Goal: Information Seeking & Learning: Learn about a topic

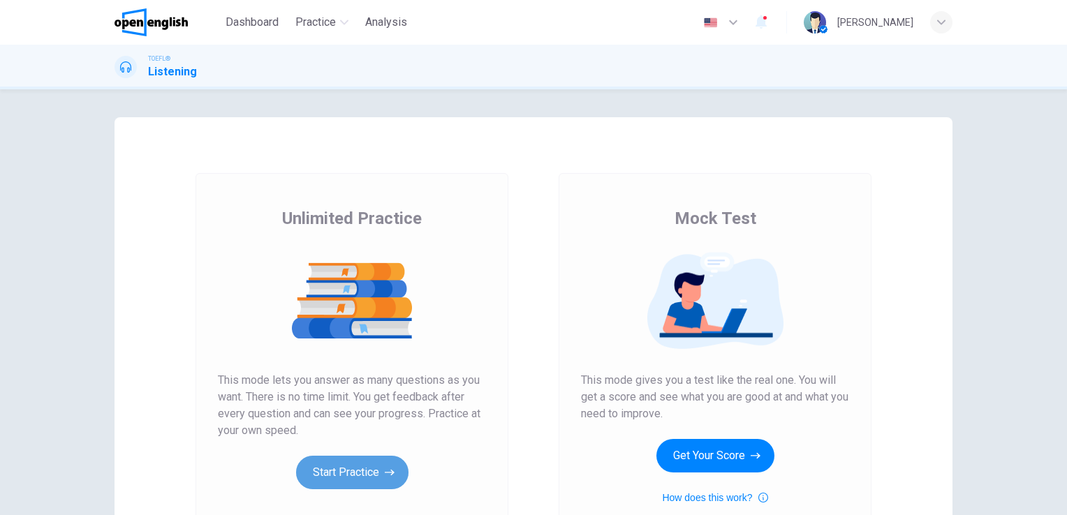
click at [370, 466] on button "Start Practice" at bounding box center [352, 473] width 112 height 34
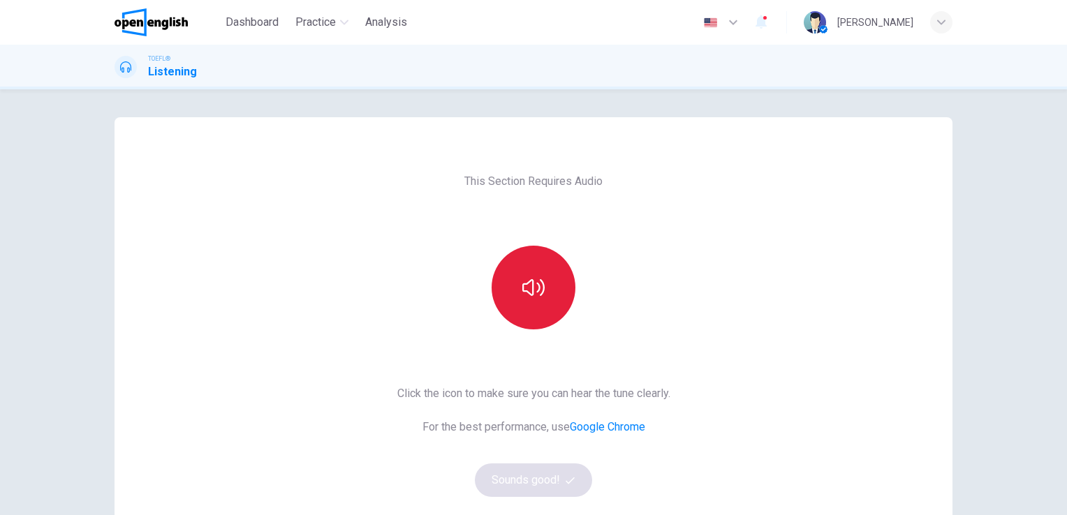
click at [542, 289] on button "button" at bounding box center [533, 288] width 84 height 84
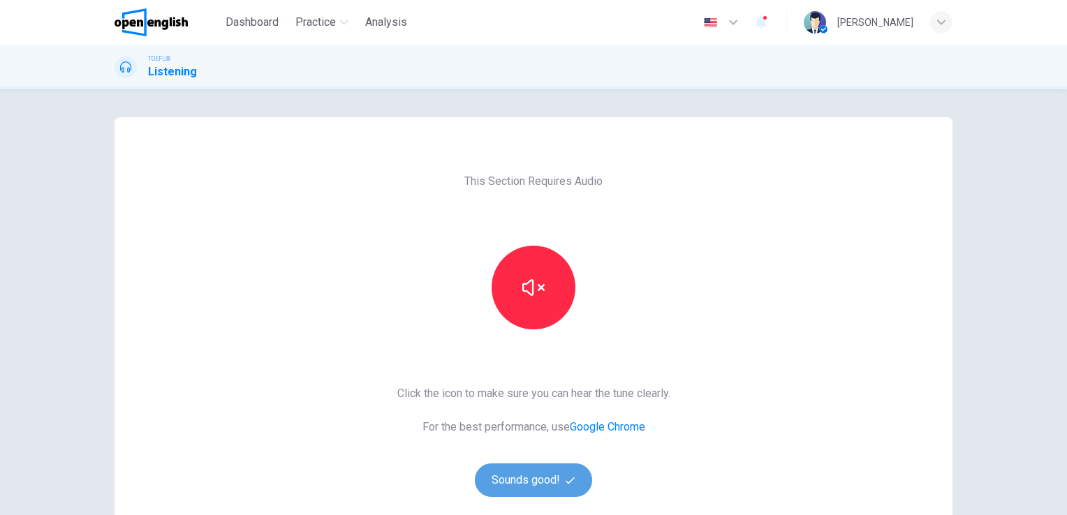
click at [551, 480] on button "Sounds good!" at bounding box center [533, 481] width 117 height 34
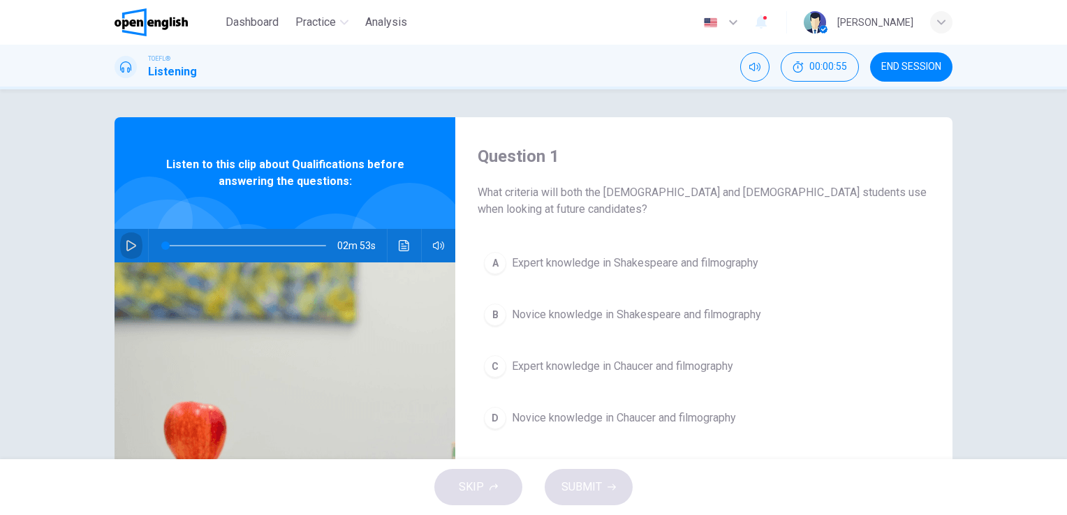
click at [129, 250] on icon "button" at bounding box center [131, 245] width 11 height 11
click at [402, 248] on icon "Click to see the audio transcription" at bounding box center [404, 245] width 10 height 11
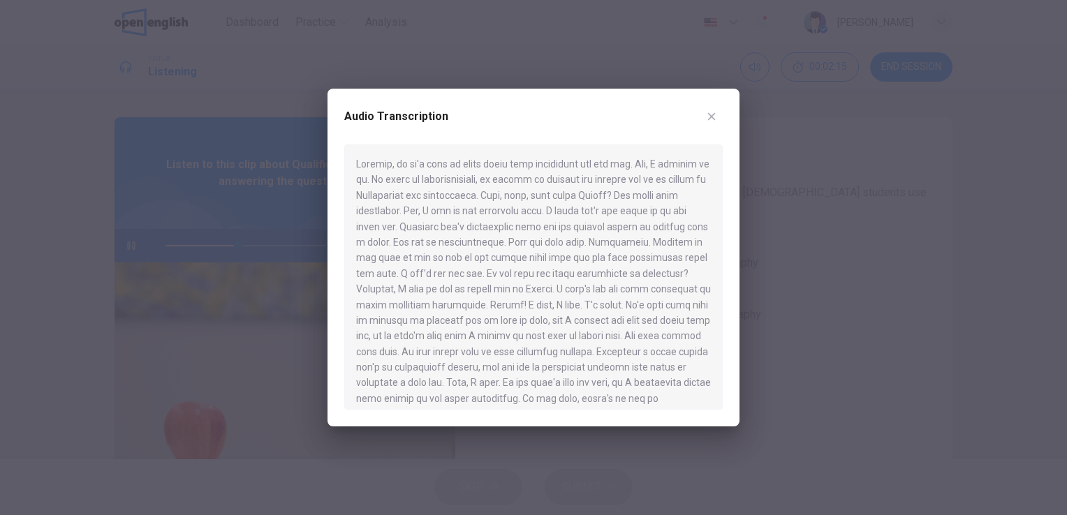
drag, startPoint x: 714, startPoint y: 256, endPoint x: 714, endPoint y: 295, distance: 39.1
click at [714, 295] on div at bounding box center [533, 276] width 378 height 265
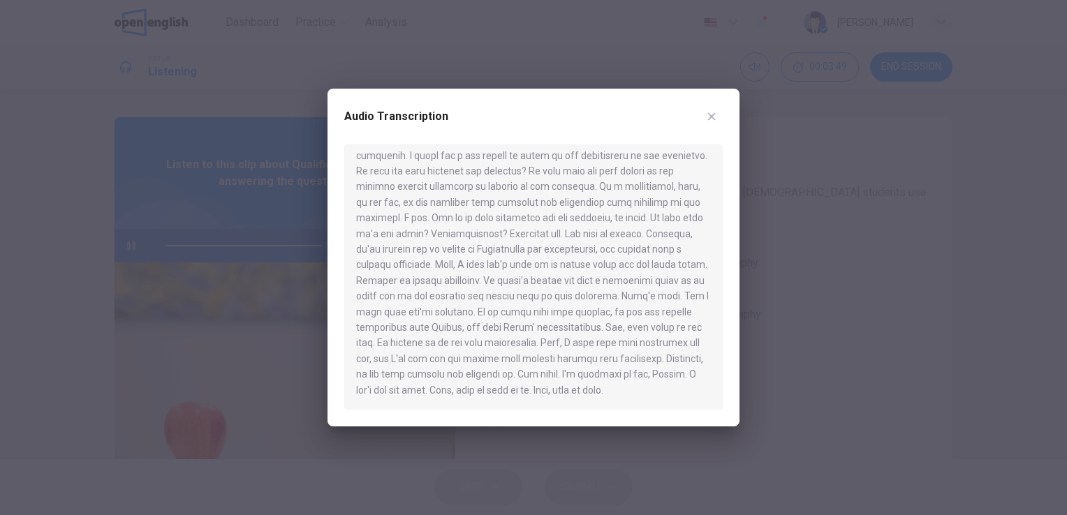
type input "*"
click at [801, 305] on div at bounding box center [533, 257] width 1067 height 515
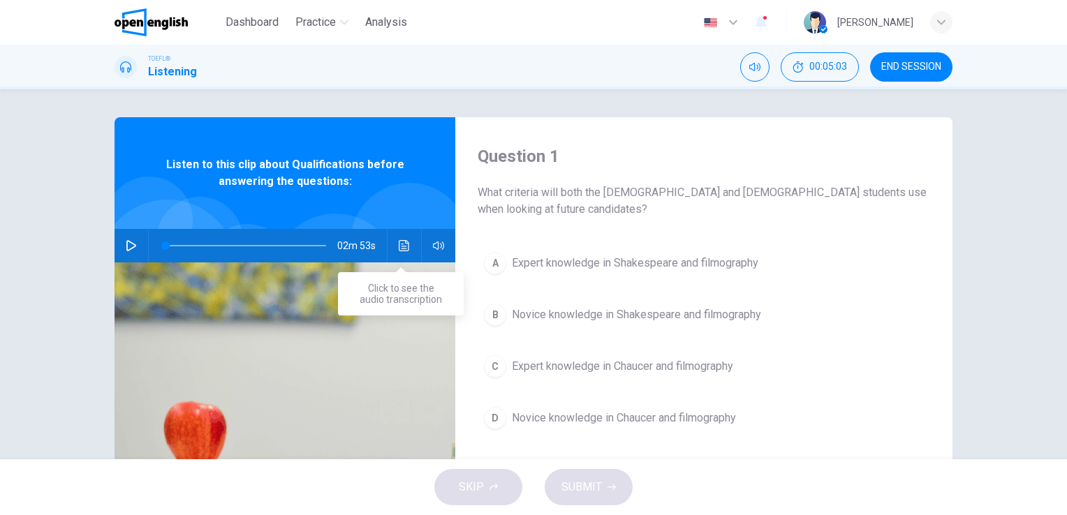
click at [399, 247] on icon "Click to see the audio transcription" at bounding box center [404, 245] width 11 height 11
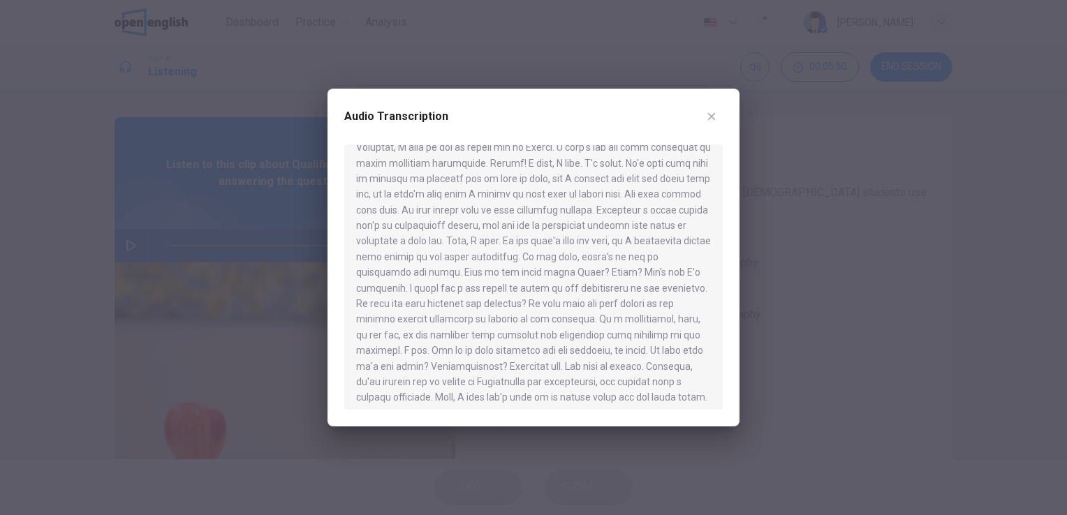
scroll to position [147, 0]
click at [53, 34] on div at bounding box center [533, 257] width 1067 height 515
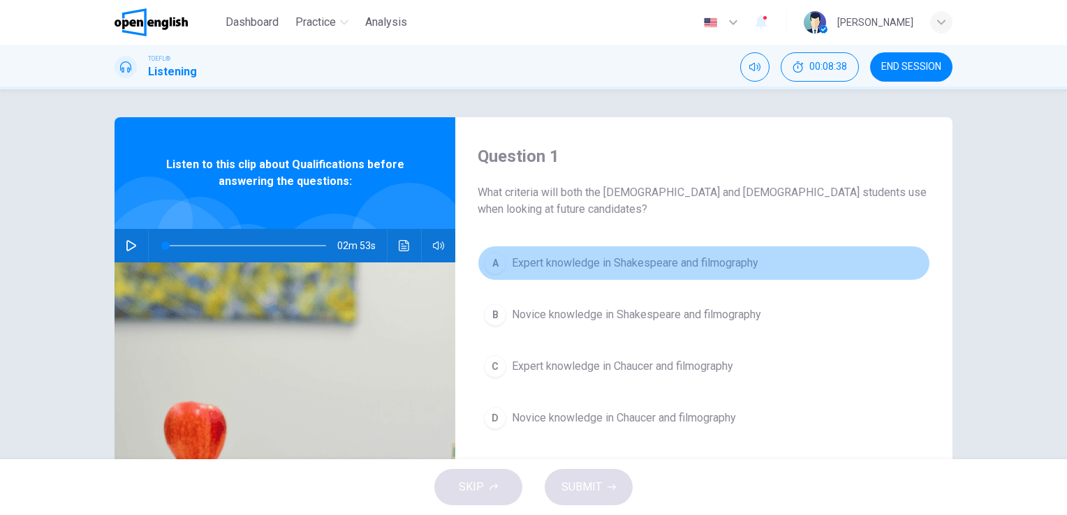
click at [566, 260] on span "Expert knowledge in Shakespeare and filmography" at bounding box center [635, 263] width 246 height 17
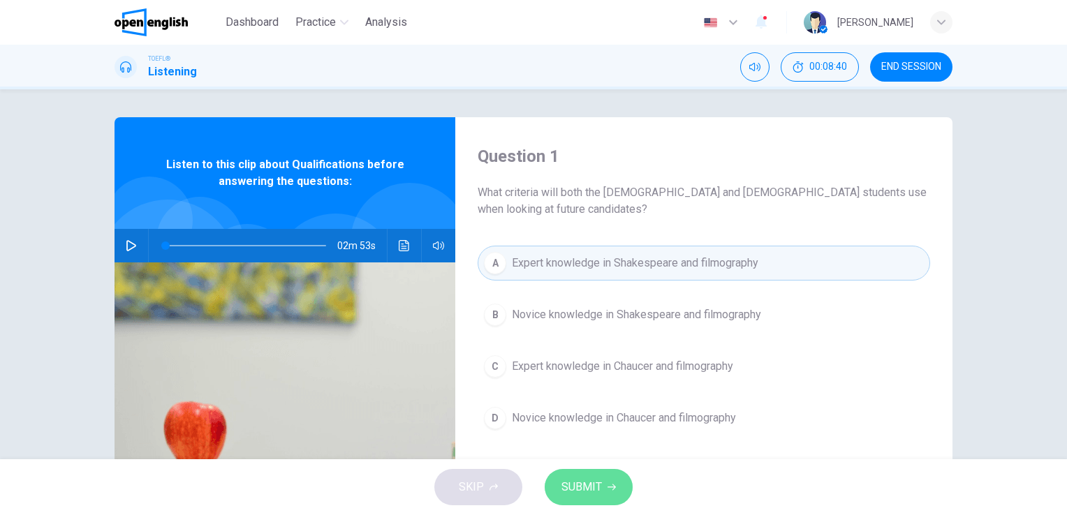
click at [593, 480] on span "SUBMIT" at bounding box center [581, 487] width 40 height 20
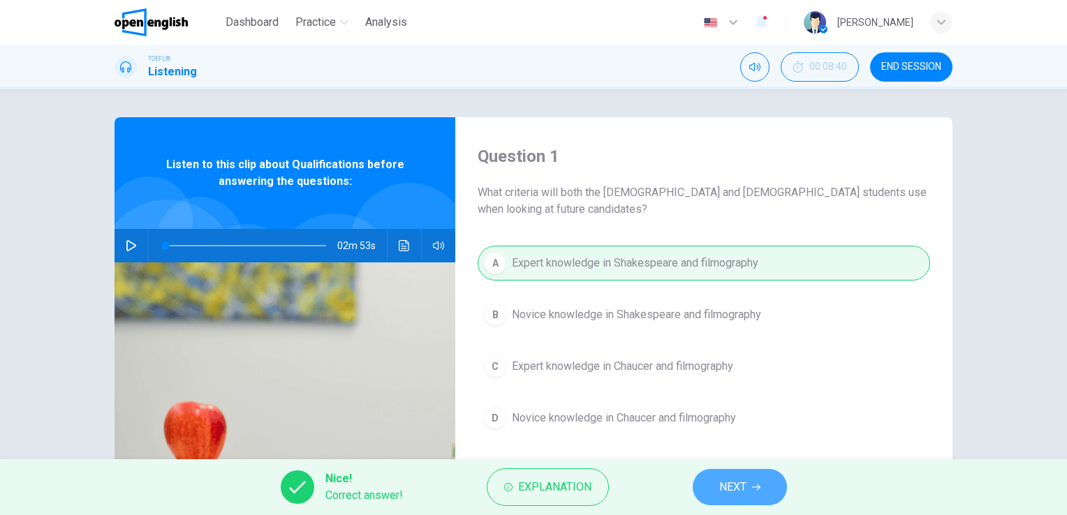
click at [732, 498] on button "NEXT" at bounding box center [739, 487] width 94 height 36
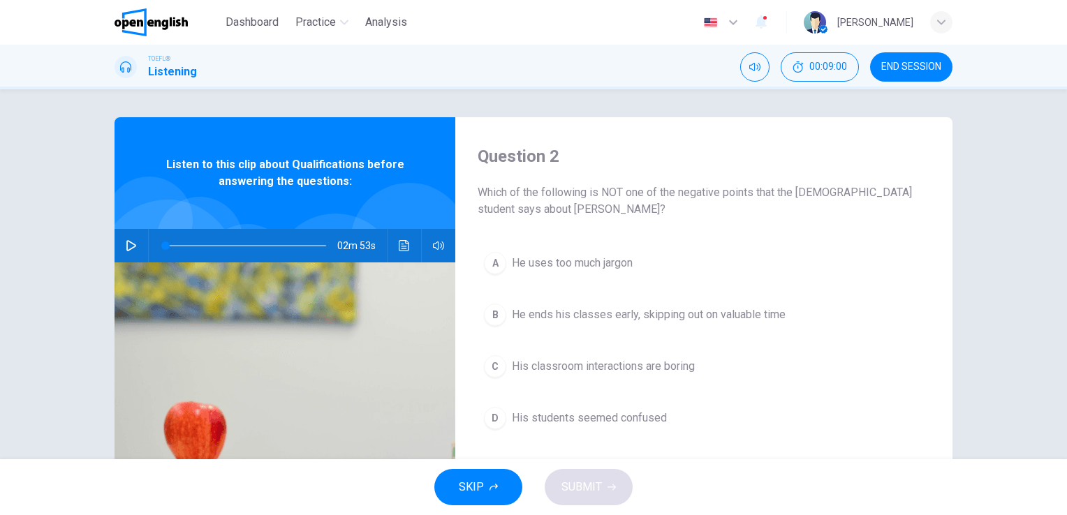
click at [529, 320] on span "He ends his classes early, skipping out on valuable time" at bounding box center [649, 314] width 274 height 17
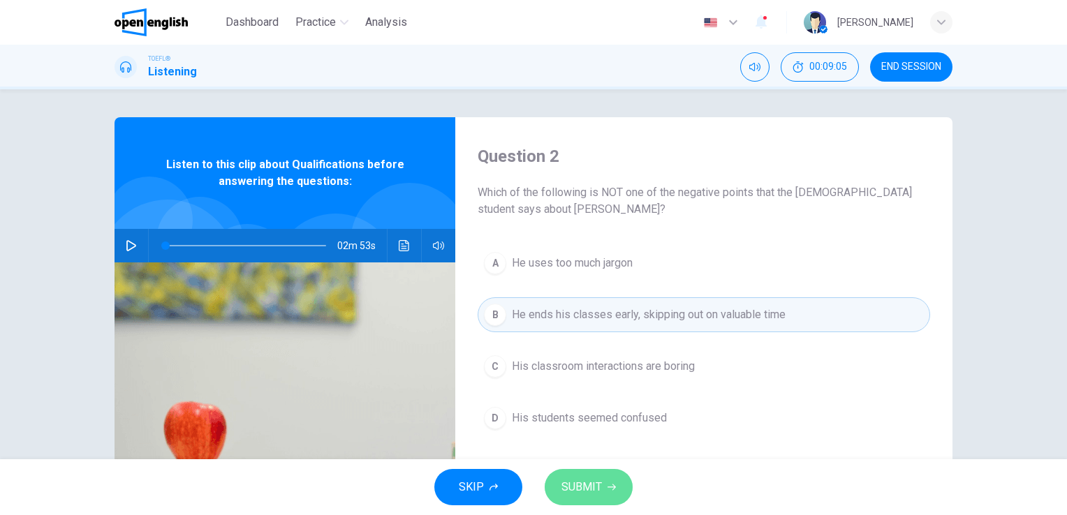
click at [586, 490] on span "SUBMIT" at bounding box center [581, 487] width 40 height 20
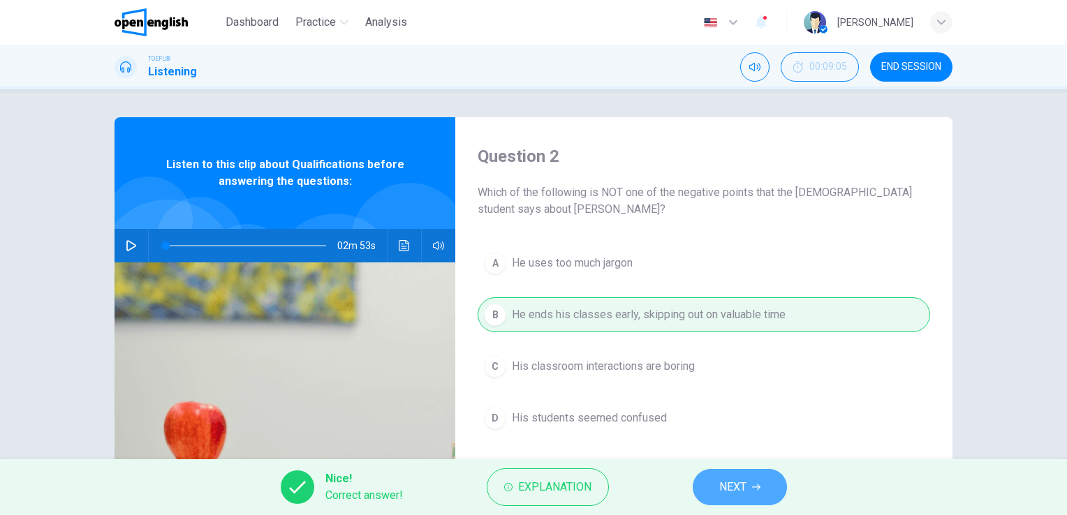
click at [741, 487] on span "NEXT" at bounding box center [732, 487] width 27 height 20
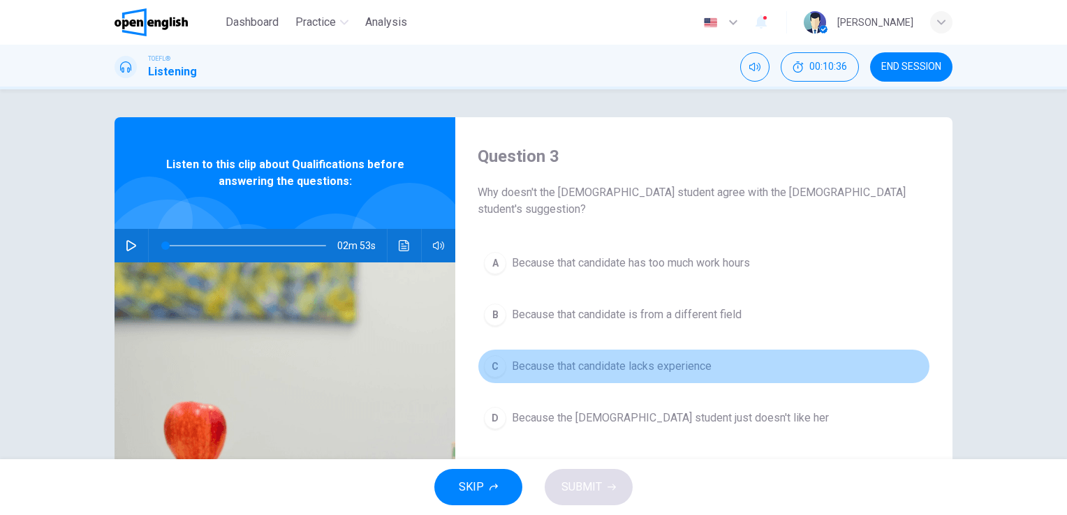
click at [618, 358] on span "Because that candidate lacks experience" at bounding box center [612, 366] width 200 height 17
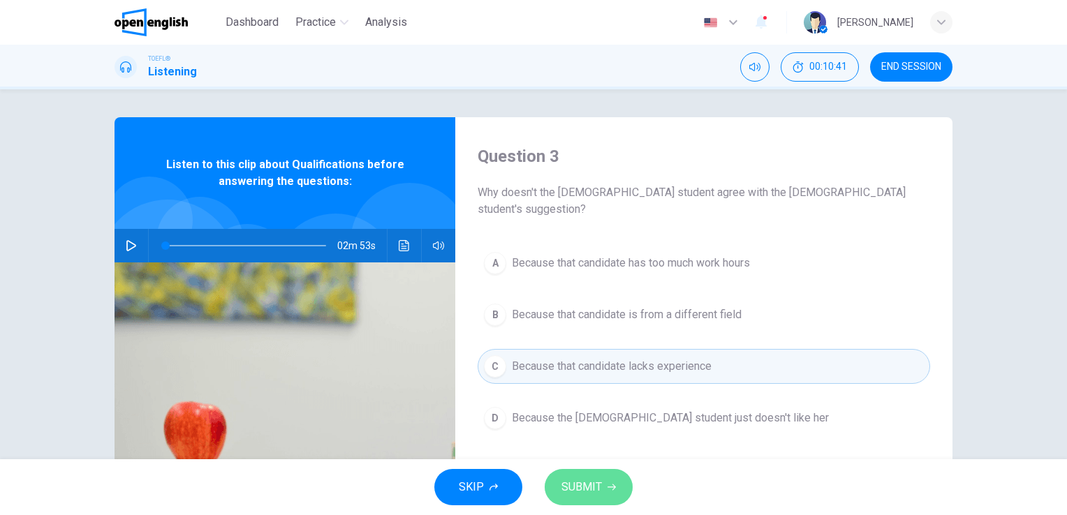
click at [607, 484] on icon "button" at bounding box center [611, 487] width 8 height 8
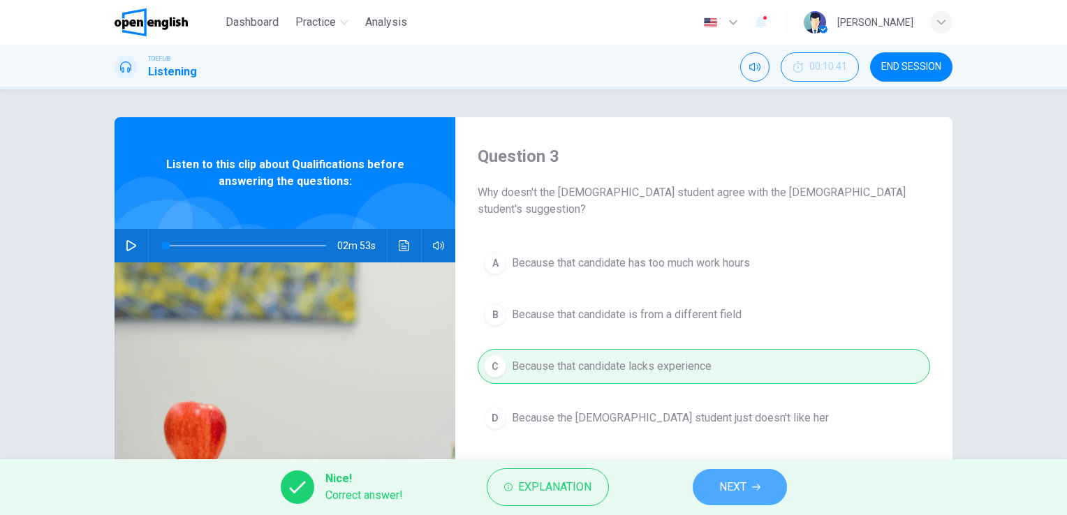
click at [752, 487] on icon "button" at bounding box center [756, 487] width 8 height 8
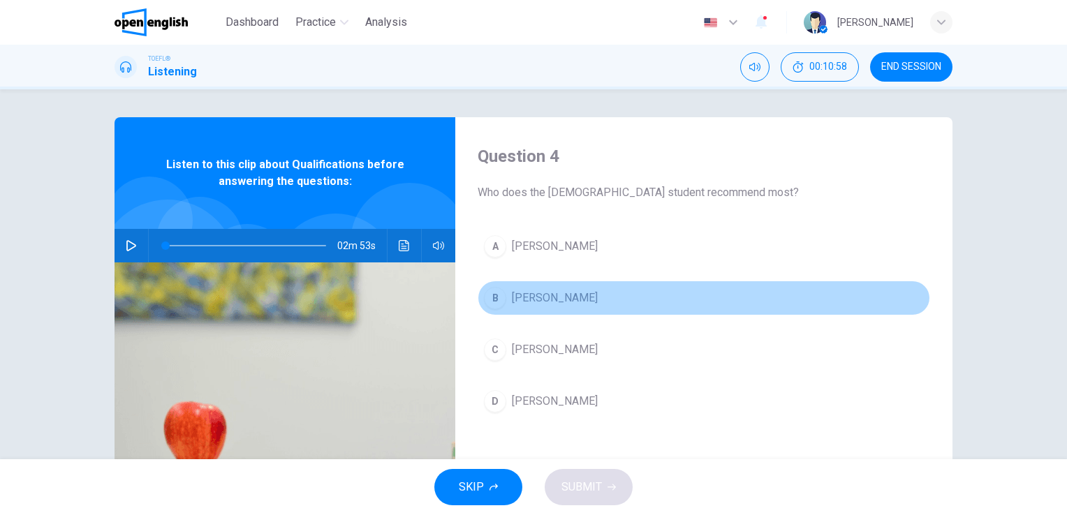
click at [528, 299] on span "[PERSON_NAME]" at bounding box center [555, 298] width 86 height 17
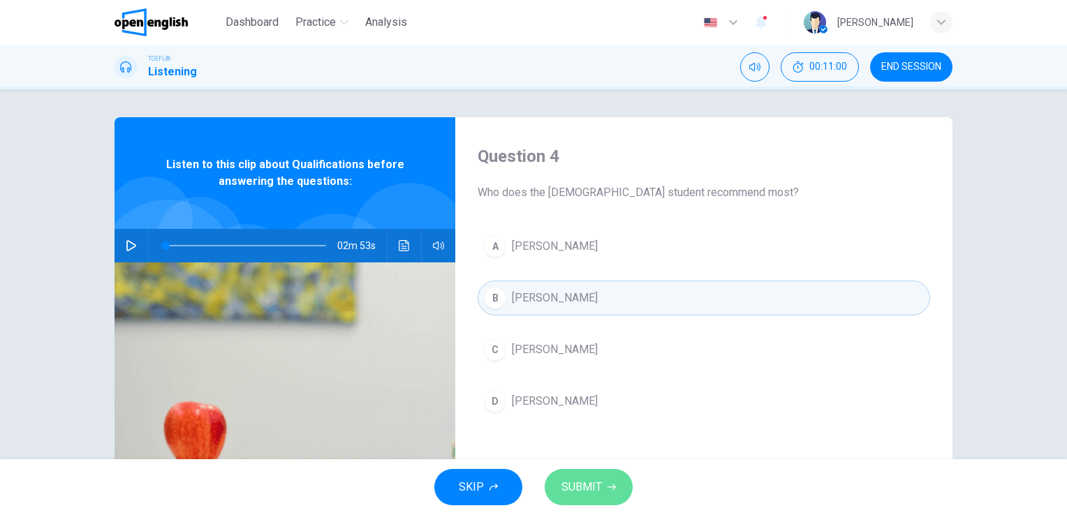
click at [587, 487] on span "SUBMIT" at bounding box center [581, 487] width 40 height 20
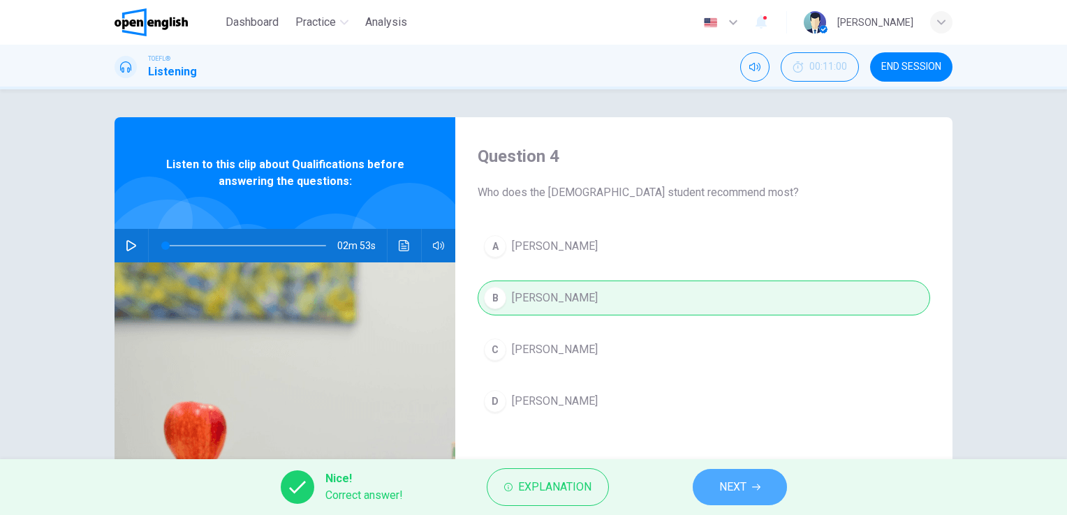
click at [725, 490] on span "NEXT" at bounding box center [732, 487] width 27 height 20
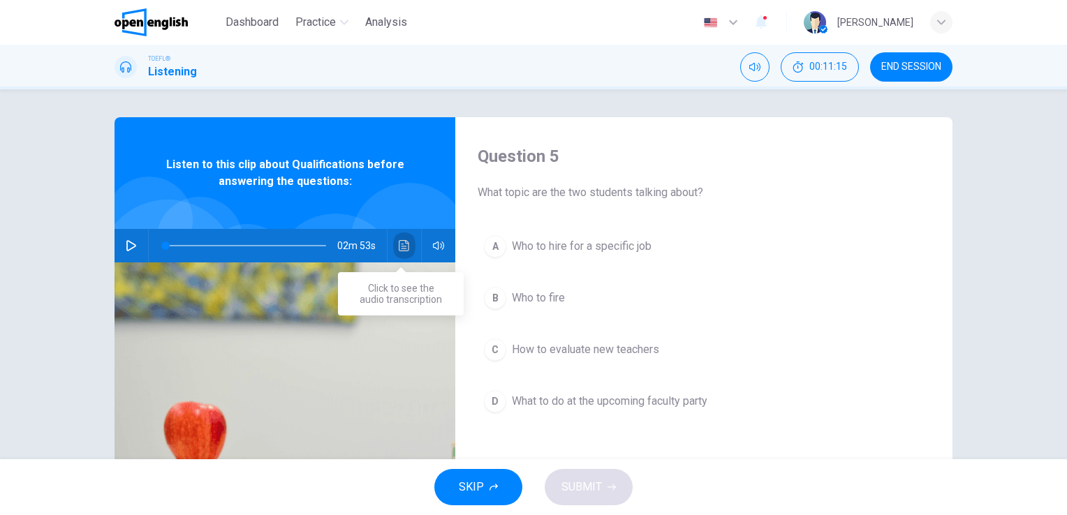
click at [403, 246] on icon "Click to see the audio transcription" at bounding box center [404, 245] width 11 height 11
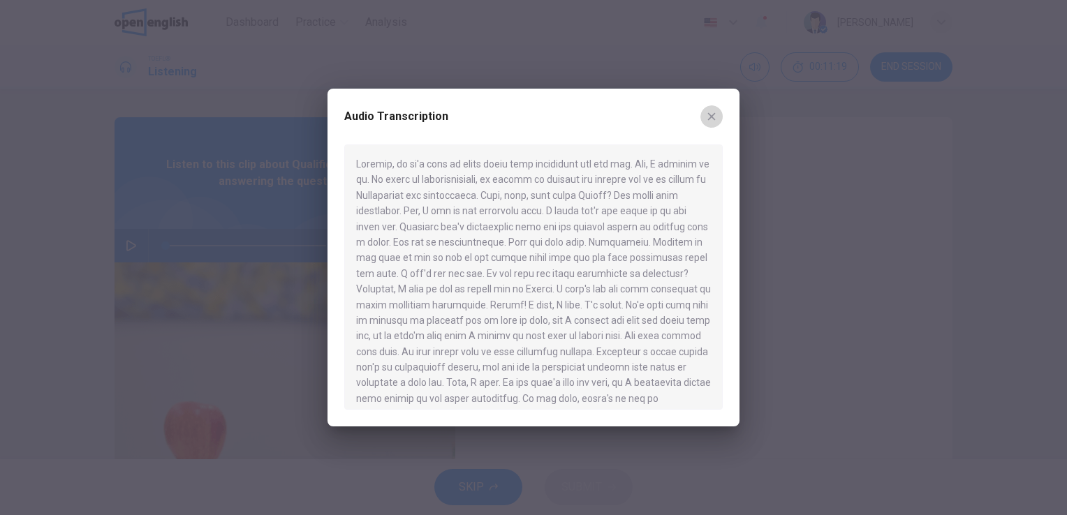
click at [710, 121] on icon "button" at bounding box center [711, 116] width 11 height 11
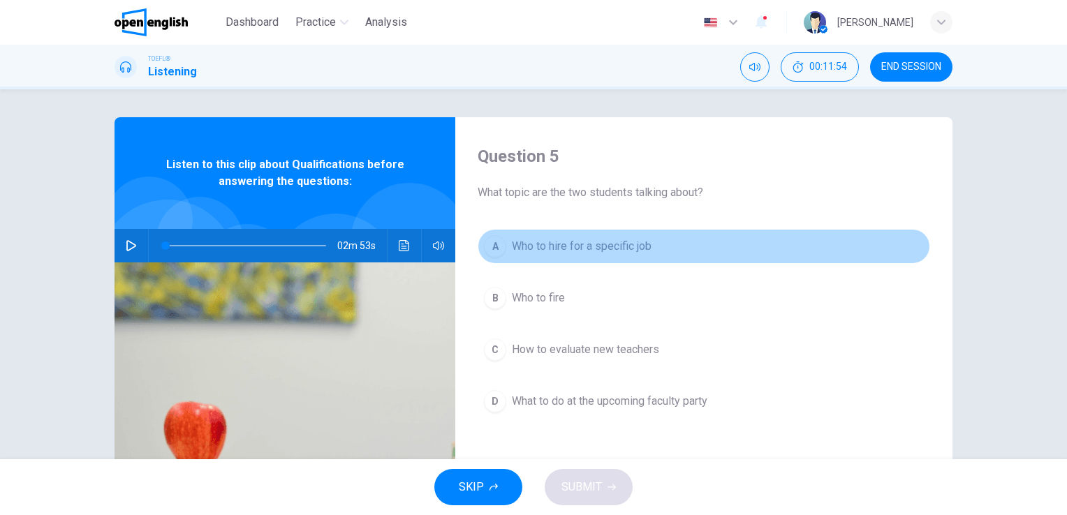
click at [614, 249] on span "Who to hire for a specific job" at bounding box center [582, 246] width 140 height 17
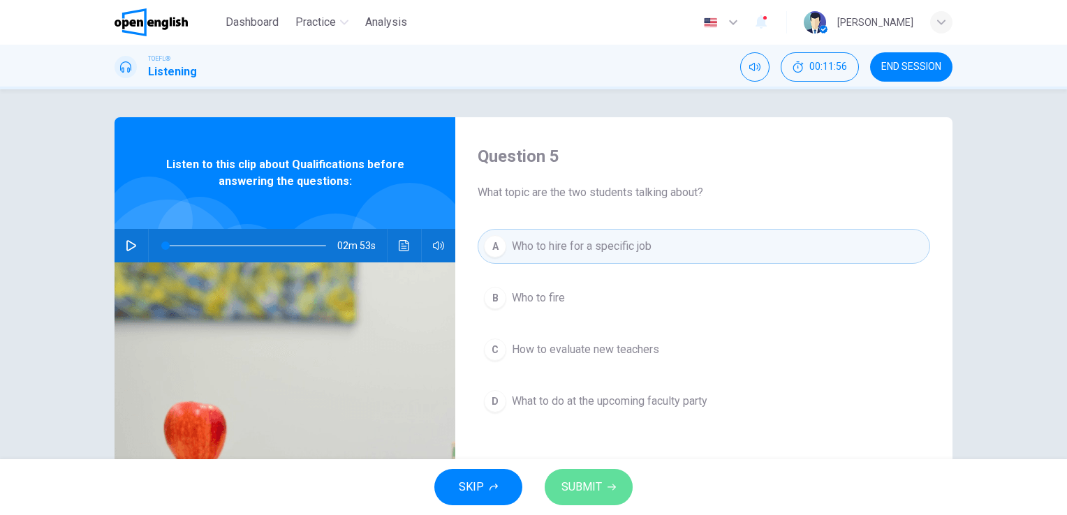
click at [600, 498] on button "SUBMIT" at bounding box center [588, 487] width 88 height 36
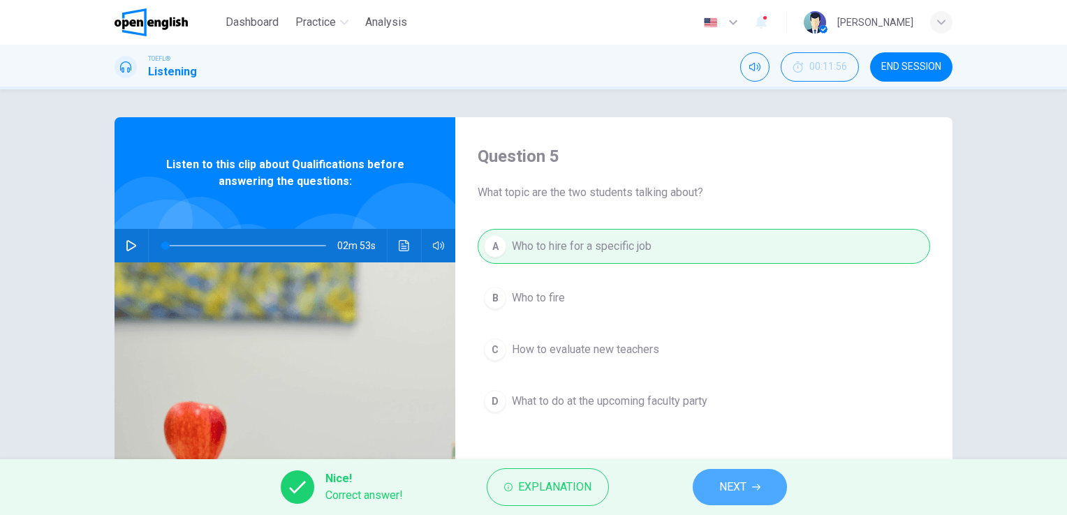
click at [754, 482] on button "NEXT" at bounding box center [739, 487] width 94 height 36
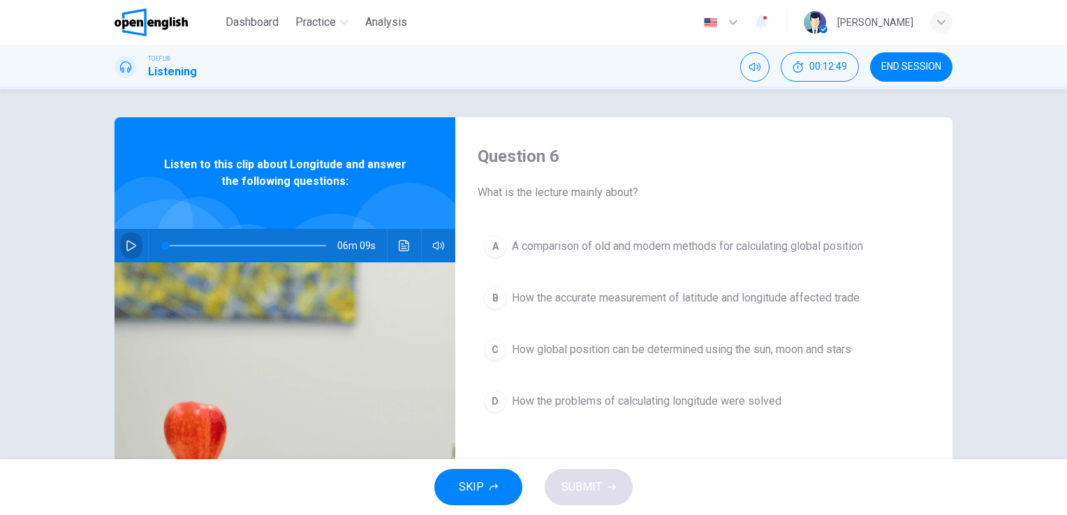
click at [126, 244] on icon "button" at bounding box center [131, 245] width 11 height 11
click at [399, 243] on icon "Click to see the audio transcription" at bounding box center [404, 245] width 11 height 11
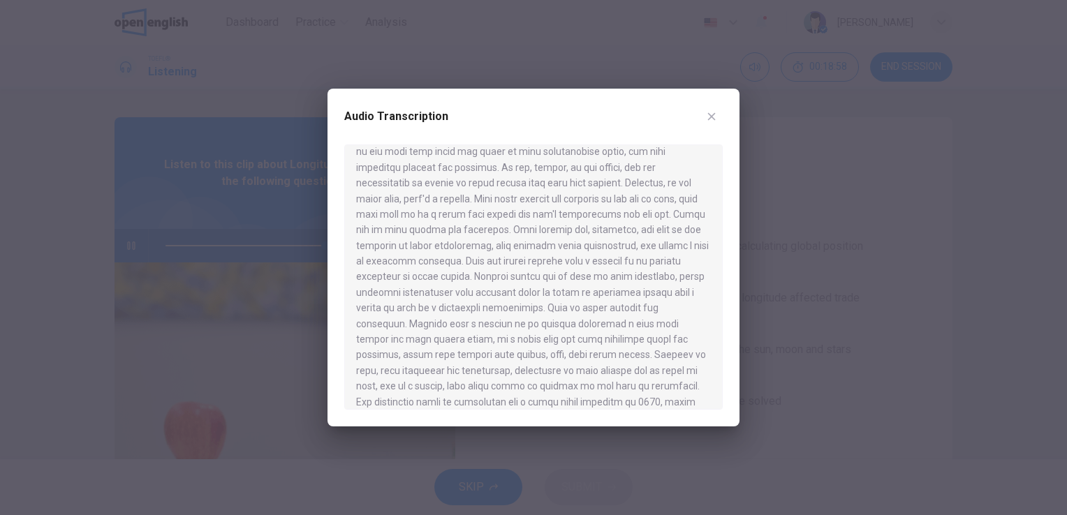
scroll to position [0, 0]
click at [713, 118] on icon "button" at bounding box center [712, 117] width 8 height 8
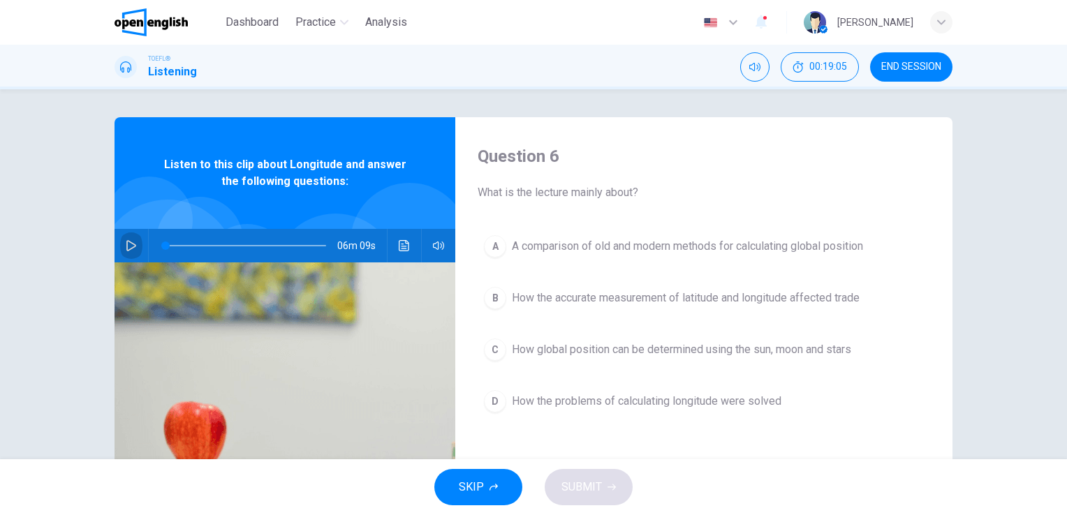
click at [126, 244] on icon "button" at bounding box center [131, 245] width 10 height 11
click at [399, 248] on icon "Click to see the audio transcription" at bounding box center [404, 245] width 11 height 11
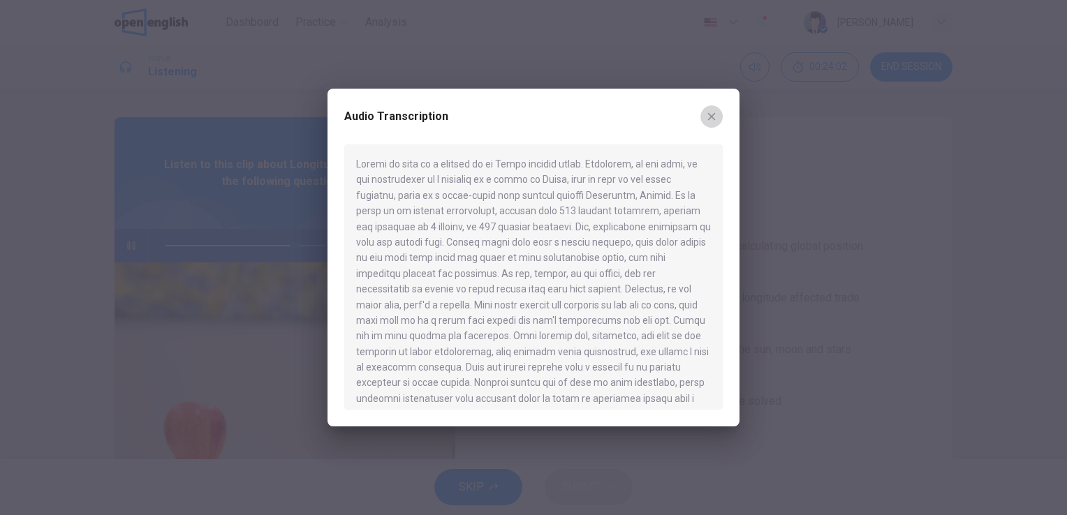
click at [713, 119] on icon "button" at bounding box center [712, 117] width 8 height 8
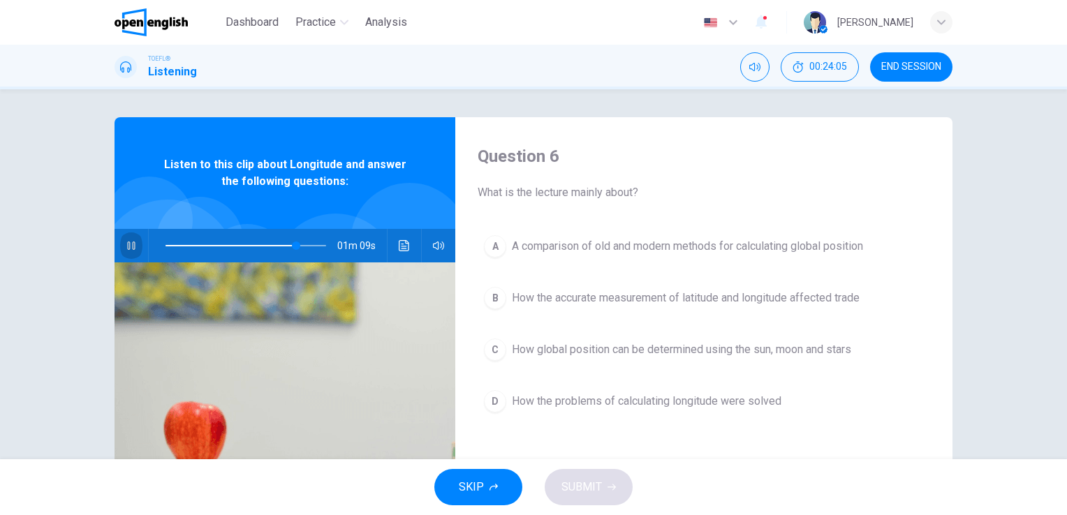
click at [127, 245] on icon "button" at bounding box center [131, 246] width 8 height 8
click at [165, 244] on span at bounding box center [245, 246] width 161 height 20
click at [126, 242] on icon "button" at bounding box center [131, 245] width 10 height 11
click at [128, 245] on icon "button" at bounding box center [131, 245] width 11 height 11
click at [126, 246] on icon "button" at bounding box center [131, 245] width 11 height 11
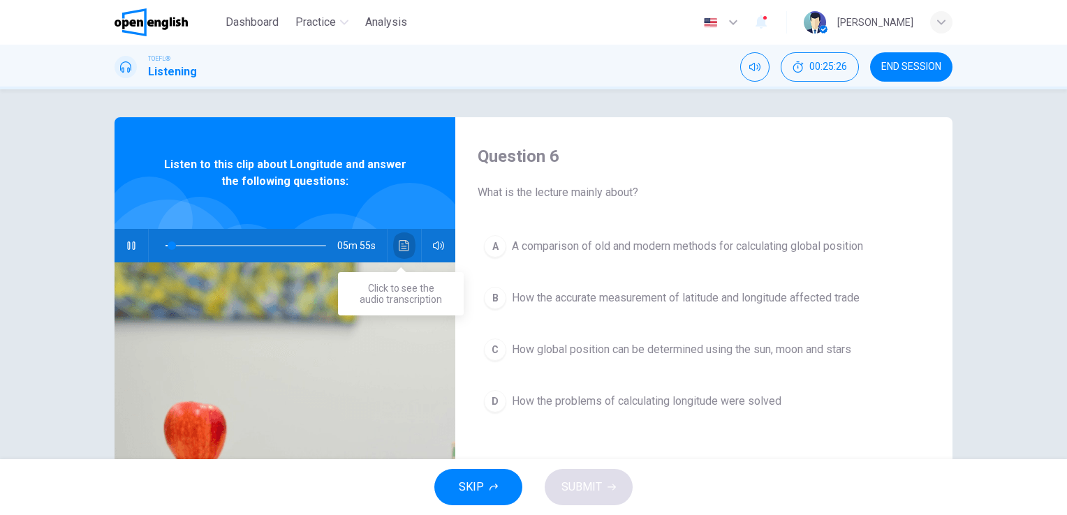
click at [403, 244] on icon "Click to see the audio transcription" at bounding box center [404, 245] width 10 height 11
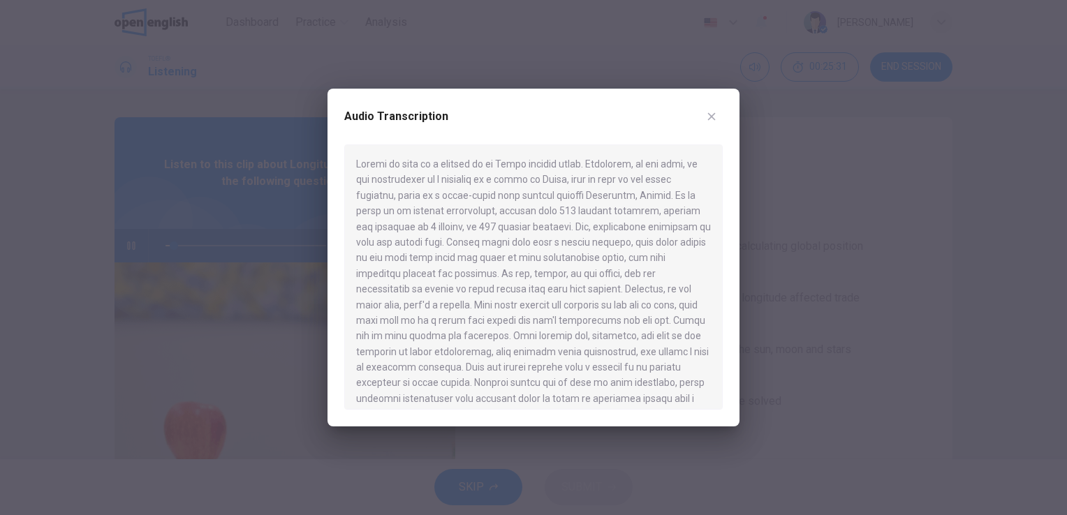
click at [709, 118] on icon "button" at bounding box center [711, 116] width 11 height 11
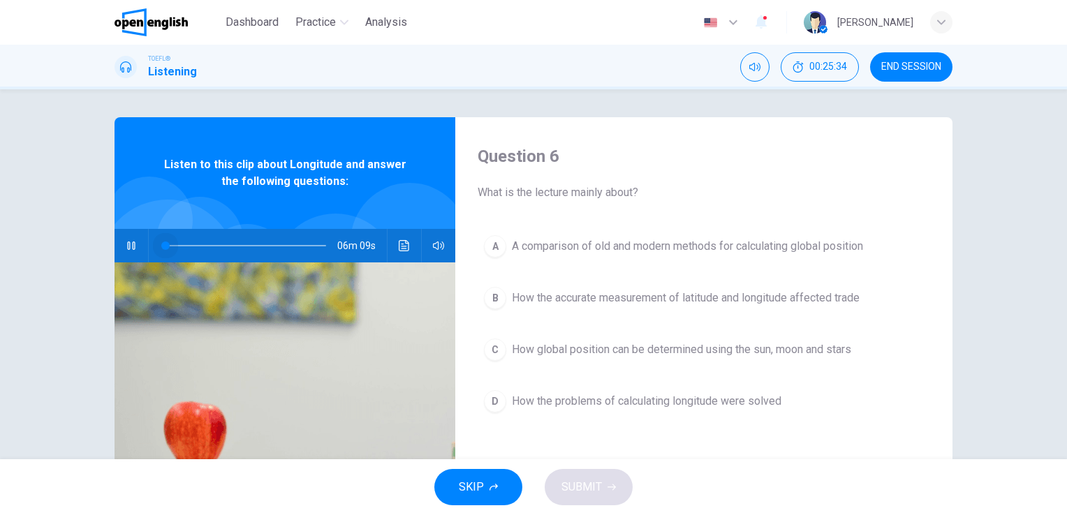
click at [161, 244] on span at bounding box center [165, 246] width 8 height 8
click at [402, 244] on icon "Click to see the audio transcription" at bounding box center [404, 245] width 11 height 11
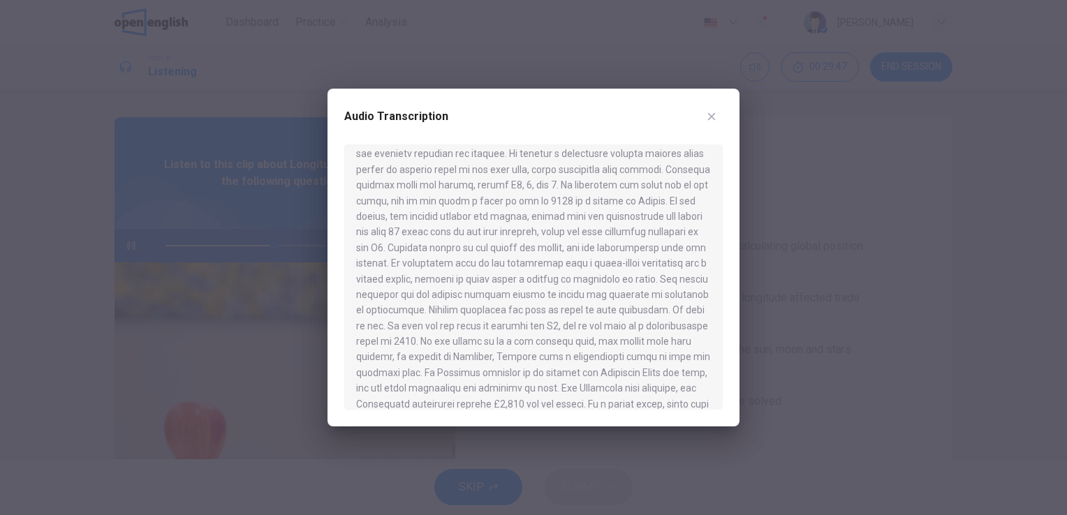
scroll to position [669, 0]
drag, startPoint x: 714, startPoint y: 359, endPoint x: 720, endPoint y: 396, distance: 37.4
click at [720, 396] on div at bounding box center [533, 276] width 378 height 265
type input "*"
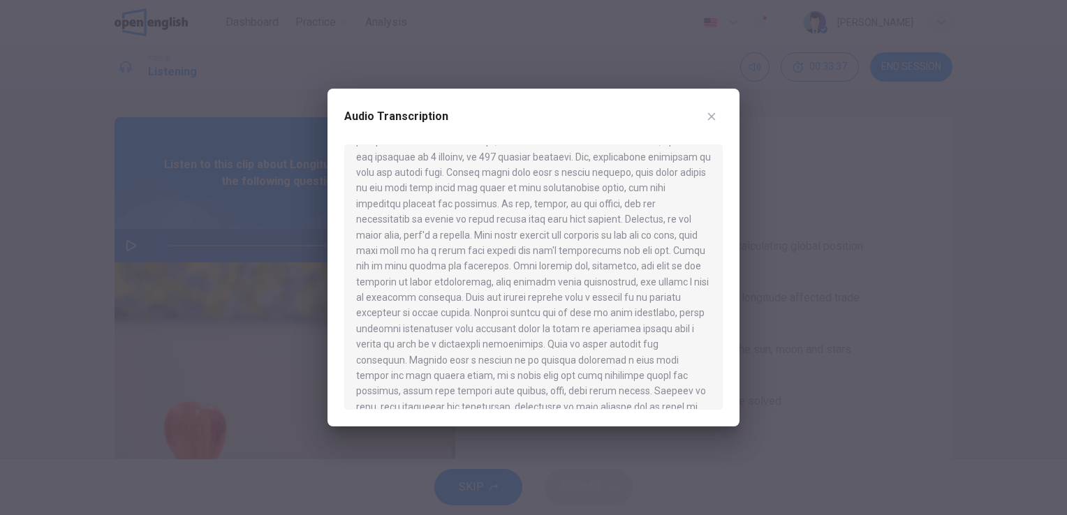
scroll to position [0, 0]
click at [688, 263] on div at bounding box center [533, 276] width 378 height 265
drag, startPoint x: 505, startPoint y: 247, endPoint x: 537, endPoint y: 246, distance: 32.1
click at [537, 246] on div at bounding box center [533, 276] width 378 height 265
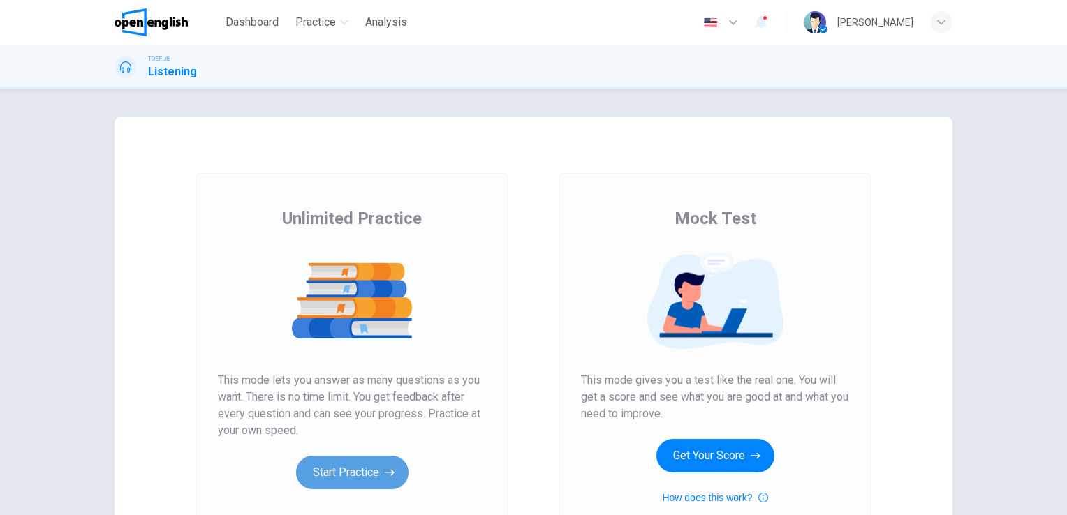
click at [326, 472] on button "Start Practice" at bounding box center [352, 473] width 112 height 34
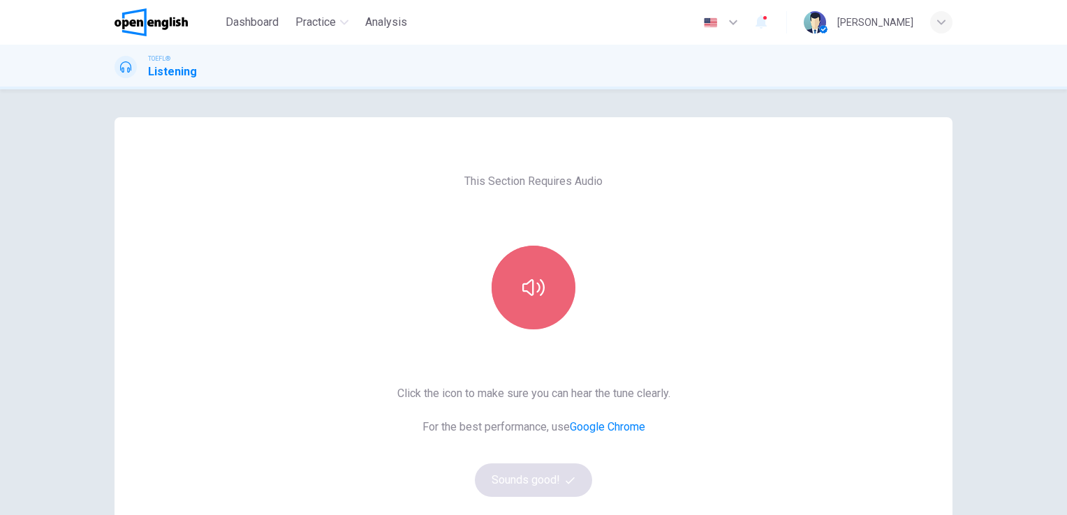
click at [544, 299] on button "button" at bounding box center [533, 288] width 84 height 84
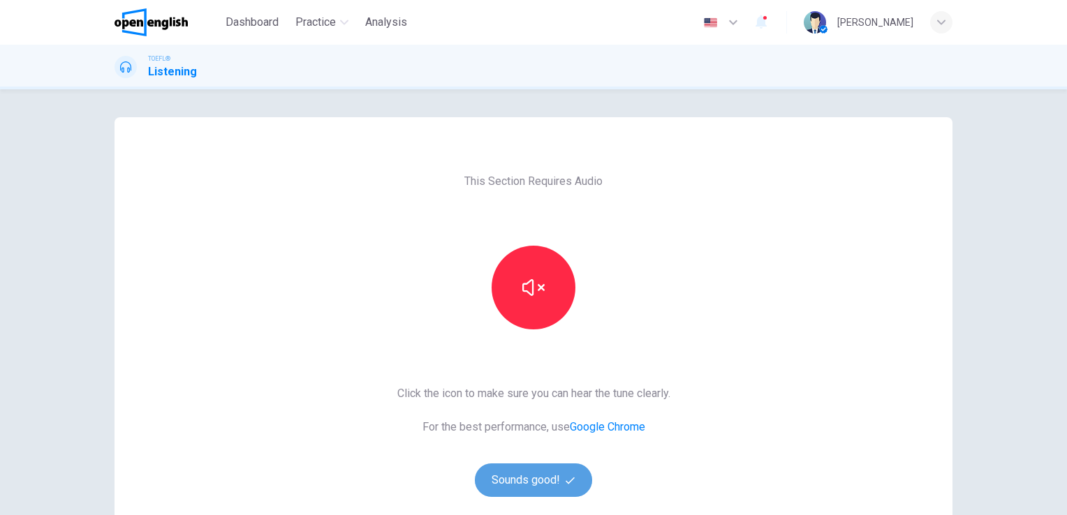
click at [545, 477] on button "Sounds good!" at bounding box center [533, 481] width 117 height 34
